Goal: Check status: Check status

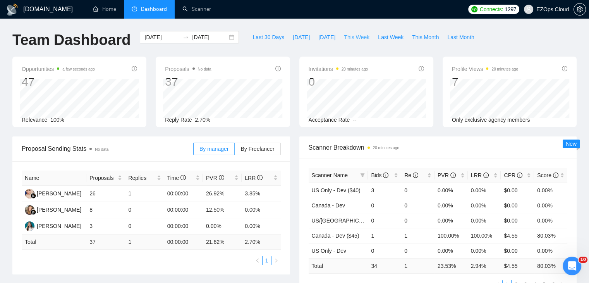
click at [347, 41] on button "This Week" at bounding box center [357, 37] width 34 height 12
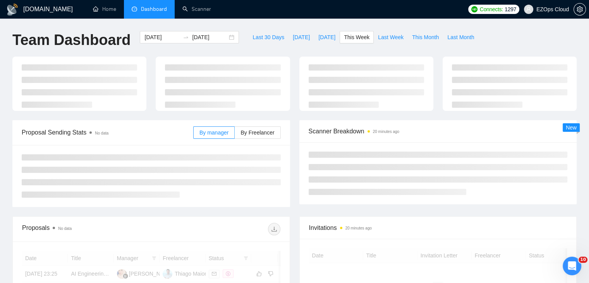
type input "[DATE]"
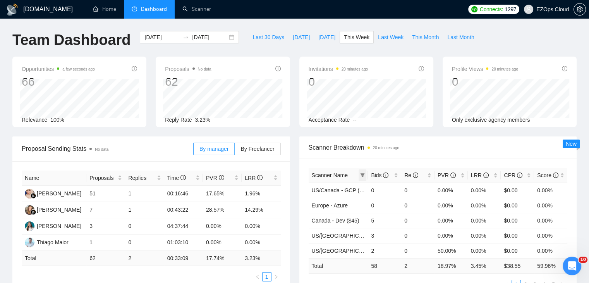
click at [362, 174] on icon "filter" at bounding box center [363, 175] width 4 height 4
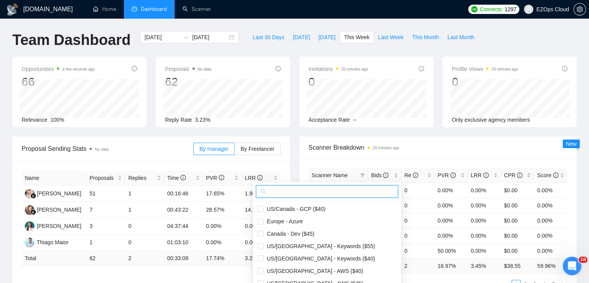
click at [309, 191] on input "text" at bounding box center [331, 191] width 126 height 9
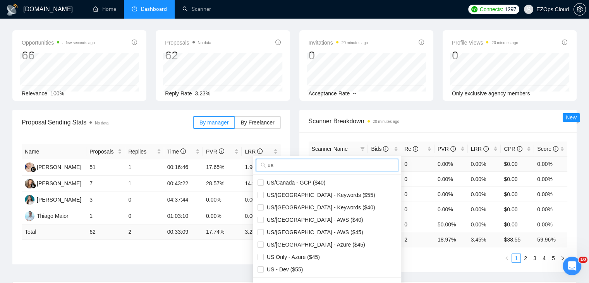
scroll to position [39, 0]
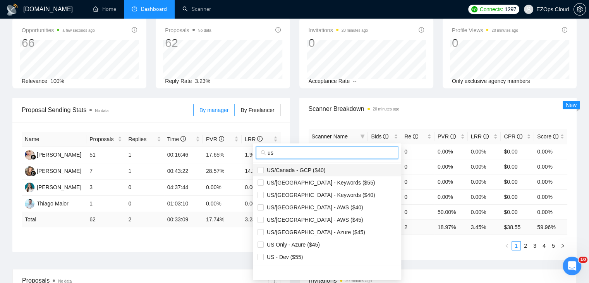
type input "us"
click at [309, 170] on span "US/Canada - GCP ($40)" at bounding box center [295, 170] width 62 height 6
checkbox input "true"
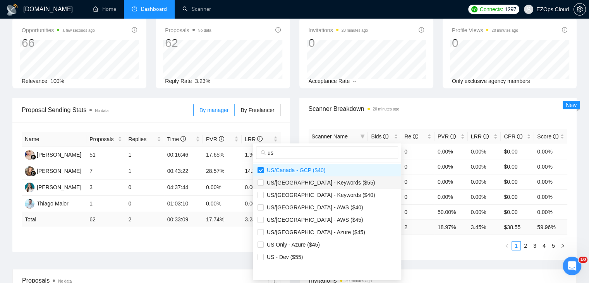
click at [319, 185] on span "US/[GEOGRAPHIC_DATA] - Keywords ($55)" at bounding box center [320, 182] width 112 height 6
checkbox input "true"
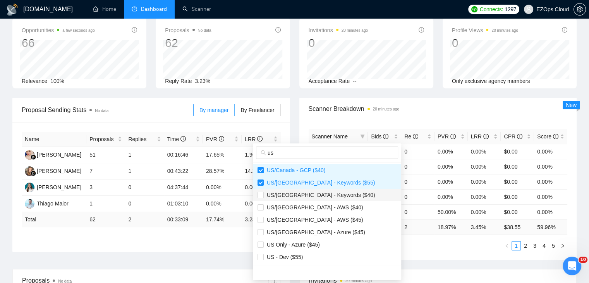
click at [322, 199] on li "US/[GEOGRAPHIC_DATA] - Keywords ($40)" at bounding box center [327, 195] width 148 height 12
checkbox input "true"
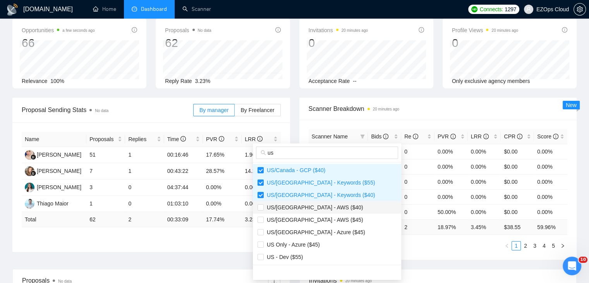
click at [309, 208] on span "US/[GEOGRAPHIC_DATA] - AWS ($40)" at bounding box center [314, 207] width 100 height 6
checkbox input "true"
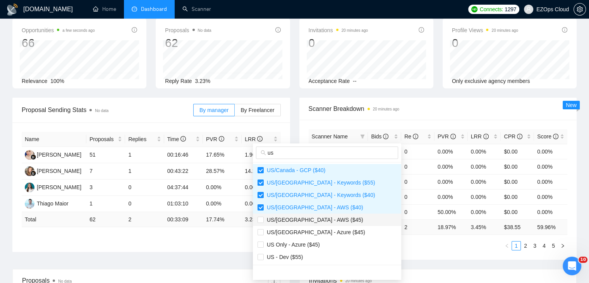
click at [314, 219] on span "US/[GEOGRAPHIC_DATA] - AWS ($45)" at bounding box center [314, 220] width 100 height 6
checkbox input "true"
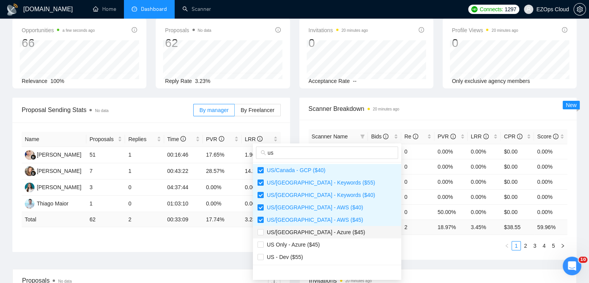
click at [316, 232] on span "US/[GEOGRAPHIC_DATA] - Azure ($45)" at bounding box center [314, 232] width 101 height 6
checkbox input "true"
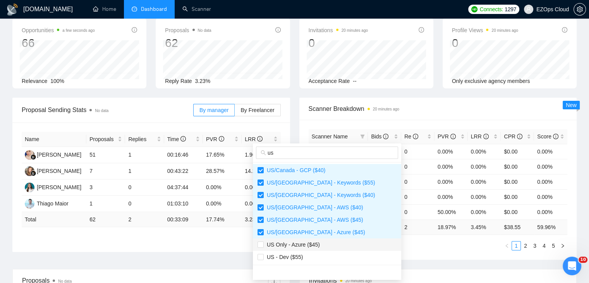
click at [318, 244] on span "US Only - Azure ($45)" at bounding box center [292, 244] width 56 height 6
checkbox input "true"
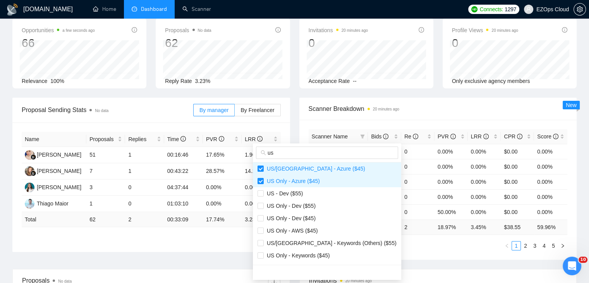
scroll to position [77, 0]
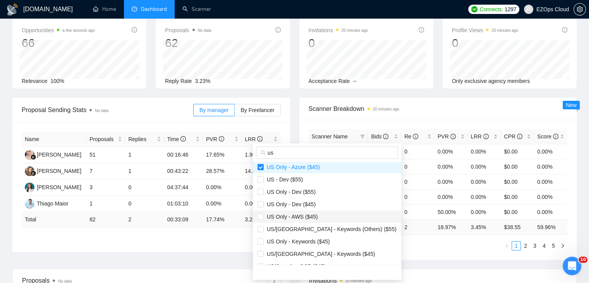
click at [321, 216] on span "US Only - AWS ($45)" at bounding box center [327, 216] width 139 height 9
checkbox input "true"
click at [327, 242] on span "US Only - Keywords ($45)" at bounding box center [297, 241] width 66 height 6
checkbox input "true"
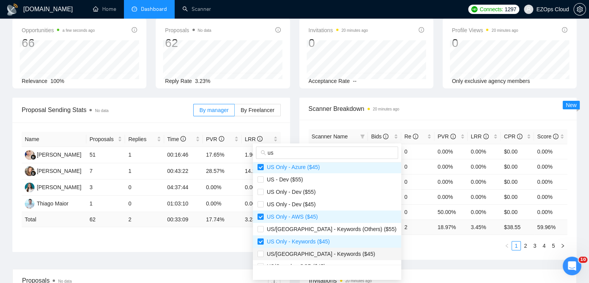
click at [328, 258] on li "US/[GEOGRAPHIC_DATA] - Keywords ($45)" at bounding box center [327, 254] width 148 height 12
checkbox input "true"
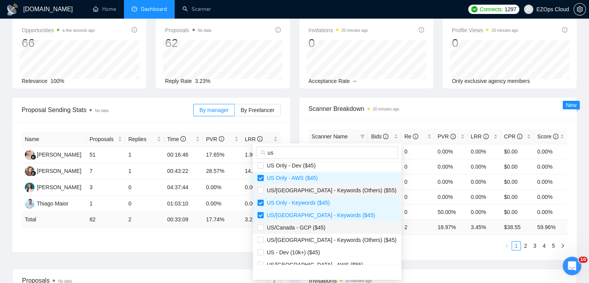
click at [335, 229] on span "US/Canada - GCP ($45)" at bounding box center [327, 227] width 139 height 9
checkbox input "true"
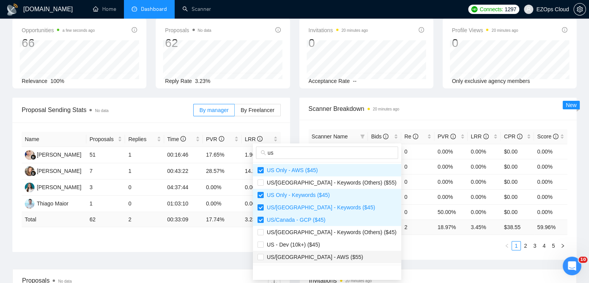
click at [316, 259] on span "US/[GEOGRAPHIC_DATA] - AWS ($55)" at bounding box center [314, 257] width 100 height 6
checkbox input "true"
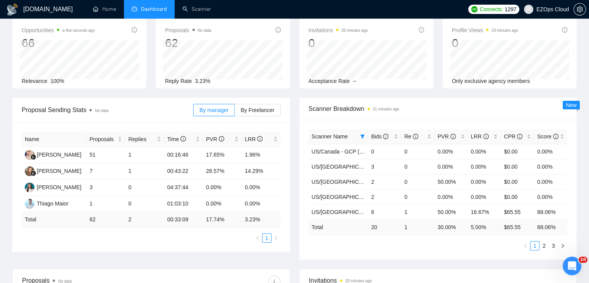
click at [453, 265] on div "Proposal Sending Stats No data By manager By Freelancer Name Proposals Replies …" at bounding box center [295, 183] width 574 height 171
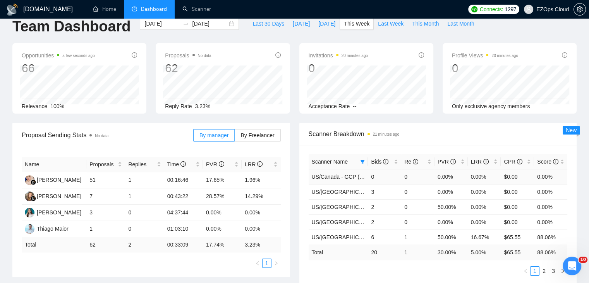
scroll to position [0, 0]
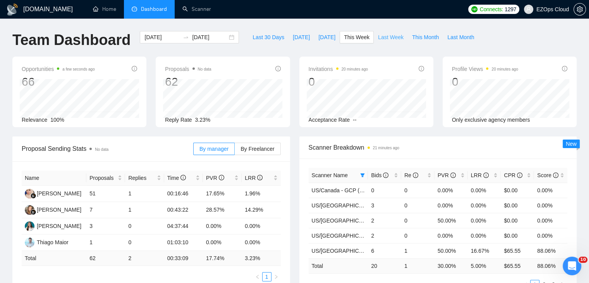
click at [389, 33] on span "Last Week" at bounding box center [391, 37] width 26 height 9
type input "[DATE]"
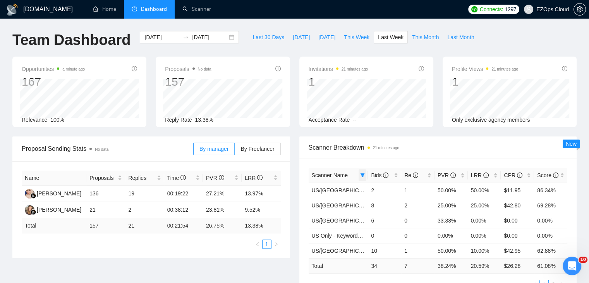
click at [361, 174] on icon "filter" at bounding box center [363, 175] width 4 height 4
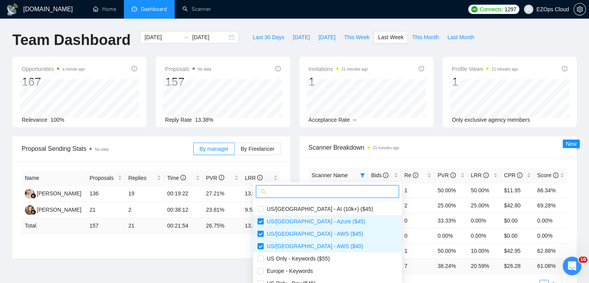
click at [338, 188] on input "text" at bounding box center [331, 191] width 127 height 9
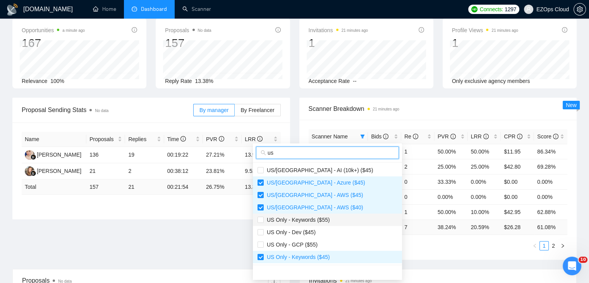
type input "us"
click at [316, 222] on span "US Only - Keywords ($55)" at bounding box center [297, 220] width 66 height 6
checkbox input "true"
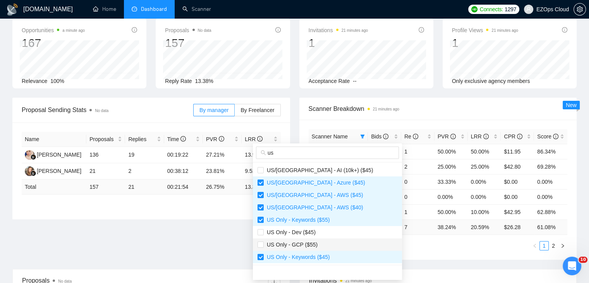
click at [333, 248] on span "US Only - GCP ($55)" at bounding box center [328, 244] width 140 height 9
checkbox input "true"
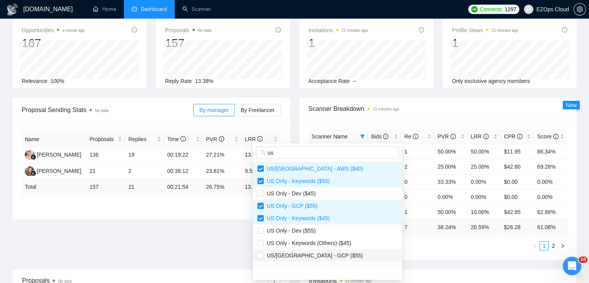
click at [330, 251] on span "US/[GEOGRAPHIC_DATA] - GCP ($55)" at bounding box center [328, 255] width 140 height 9
checkbox input "true"
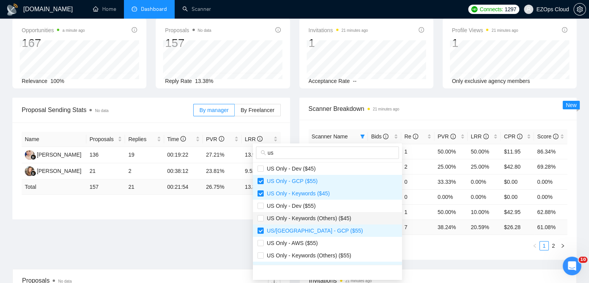
scroll to position [77, 0]
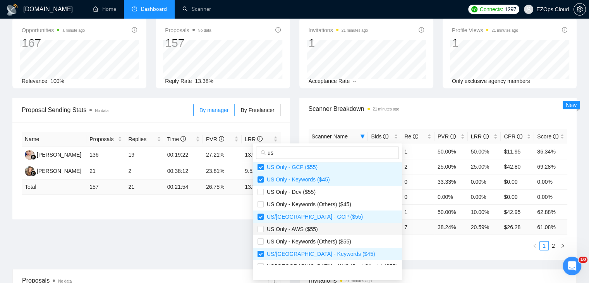
click at [330, 230] on span "US Only - AWS ($55)" at bounding box center [328, 229] width 140 height 9
checkbox input "true"
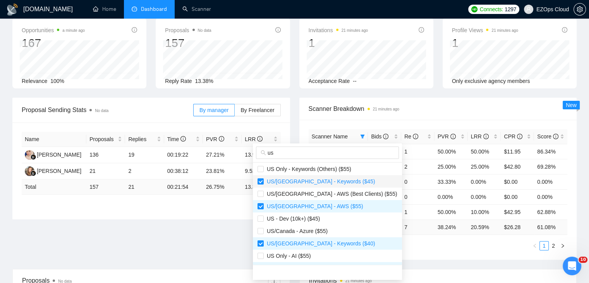
scroll to position [155, 0]
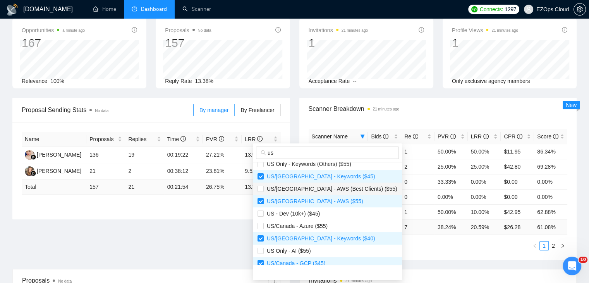
click at [325, 189] on span "US/[GEOGRAPHIC_DATA] - AWS (Best Clients) ($55)" at bounding box center [331, 189] width 134 height 6
checkbox input "true"
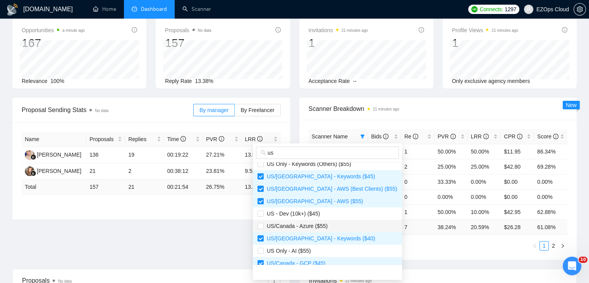
click at [317, 228] on span "US/Canada - Azure ($55)" at bounding box center [296, 226] width 64 height 6
checkbox input "true"
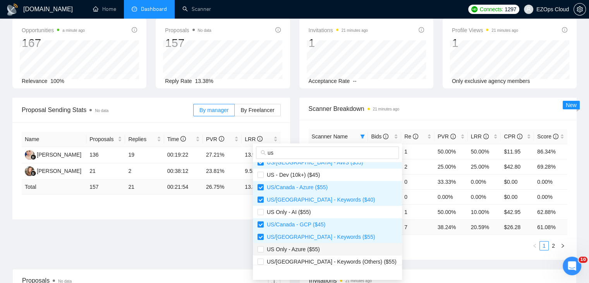
scroll to position [232, 0]
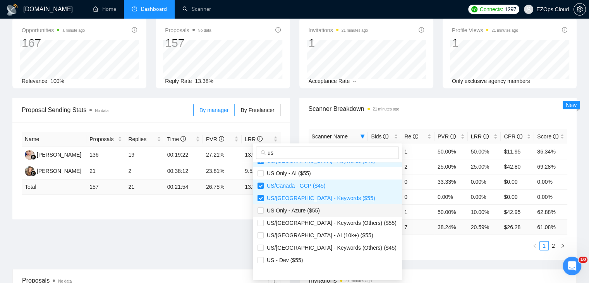
click at [313, 210] on span "US Only - Azure ($55)" at bounding box center [292, 210] width 56 height 6
checkbox input "true"
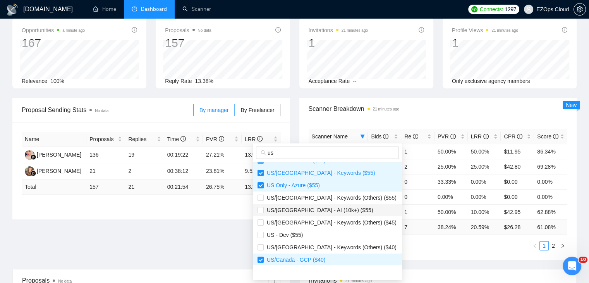
scroll to position [271, 0]
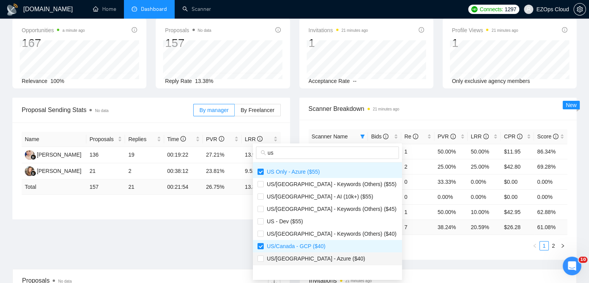
click at [326, 259] on span "US/[GEOGRAPHIC_DATA] - Azure ($40)" at bounding box center [328, 258] width 140 height 9
checkbox input "true"
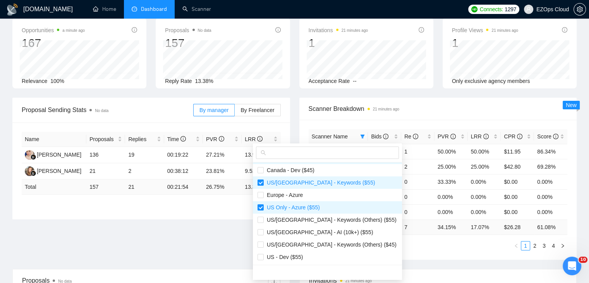
click at [381, 248] on ul "1 2 3 4" at bounding box center [438, 245] width 259 height 9
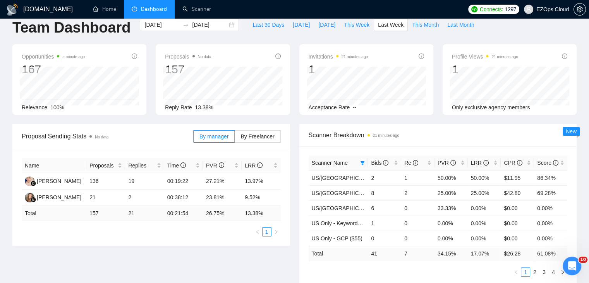
scroll to position [0, 0]
